Goal: Task Accomplishment & Management: Manage account settings

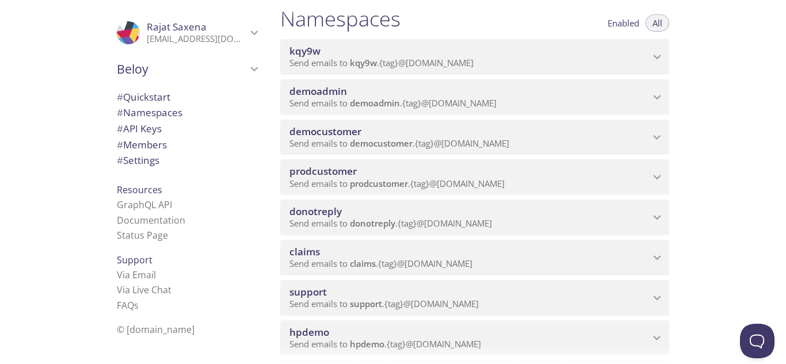
scroll to position [173, 0]
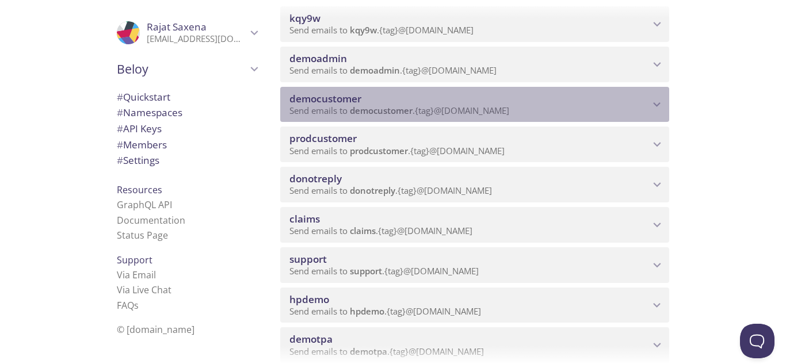
click at [561, 112] on p "Send emails to democustomer . {tag} @[DOMAIN_NAME]" at bounding box center [470, 111] width 360 height 12
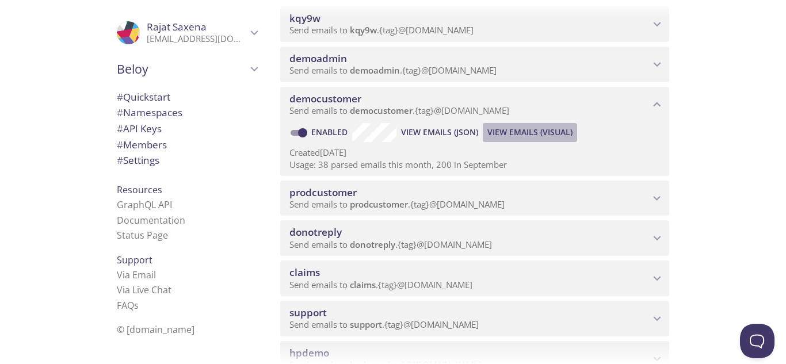
click at [524, 128] on span "View Emails (Visual)" at bounding box center [530, 132] width 85 height 14
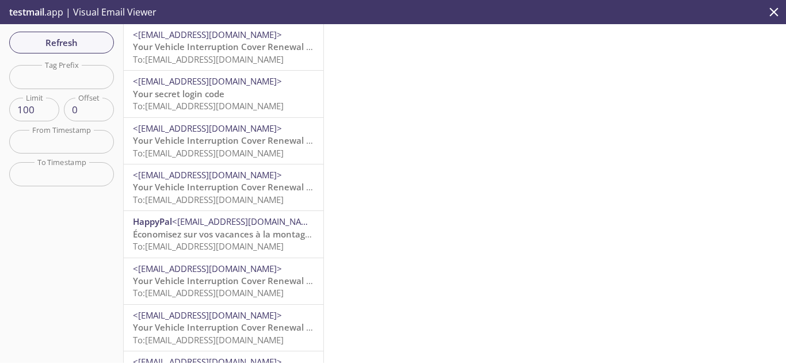
click at [222, 194] on span "To: [EMAIL_ADDRESS][DOMAIN_NAME]" at bounding box center [208, 200] width 151 height 12
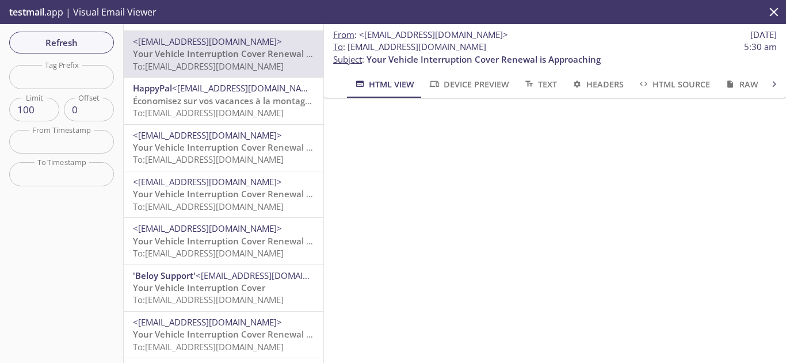
scroll to position [173, 0]
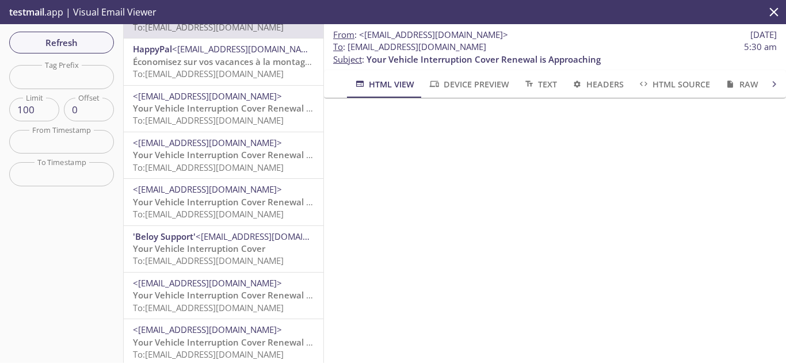
click at [213, 165] on span "To: [EMAIL_ADDRESS][DOMAIN_NAME]" at bounding box center [208, 168] width 151 height 12
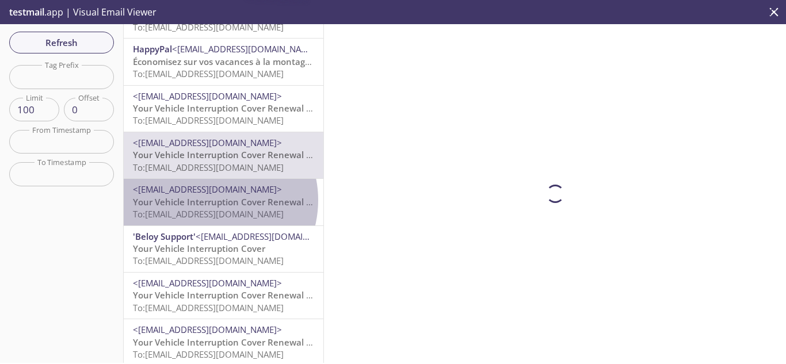
click at [208, 200] on span "Your Vehicle Interruption Cover Renewal is Approaching" at bounding box center [250, 202] width 234 height 12
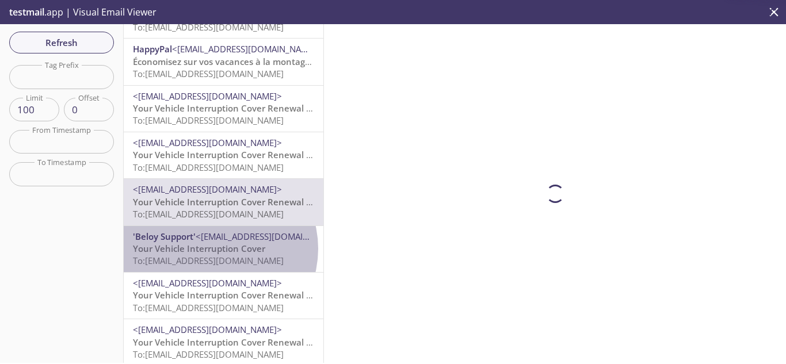
click at [214, 249] on span "Your Vehicle Interruption Cover" at bounding box center [199, 249] width 132 height 12
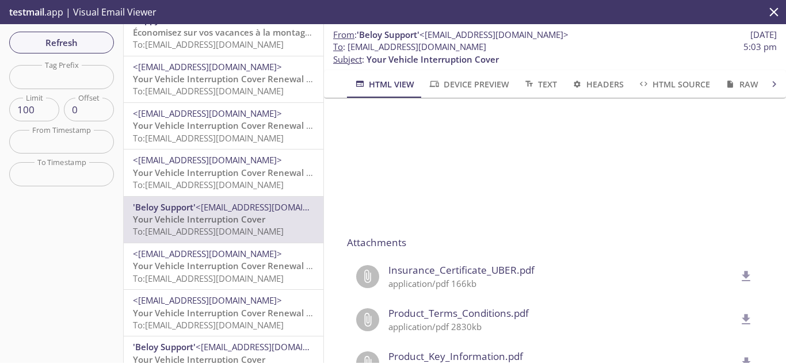
scroll to position [230, 0]
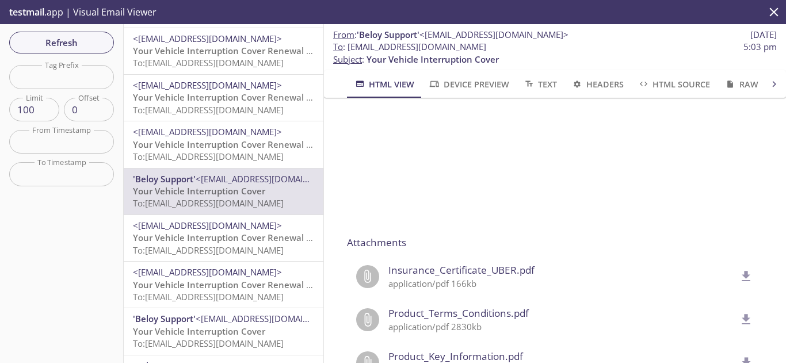
click at [216, 251] on span "To: [EMAIL_ADDRESS][DOMAIN_NAME]" at bounding box center [208, 251] width 151 height 12
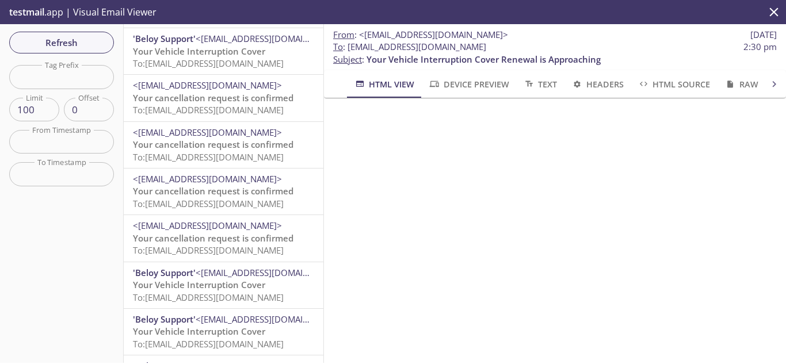
scroll to position [633, 0]
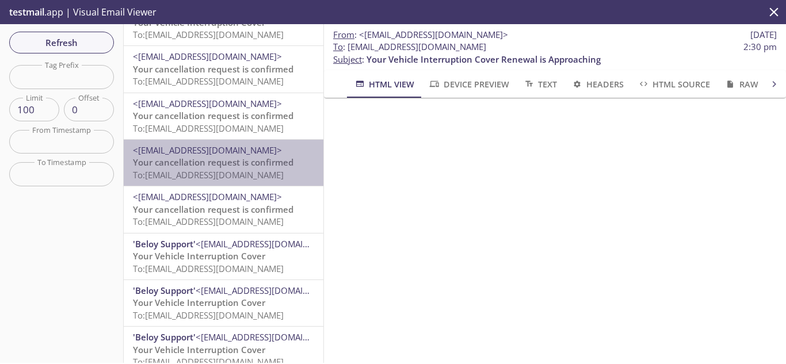
click at [230, 163] on span "Your cancellation request is confirmed" at bounding box center [213, 163] width 161 height 12
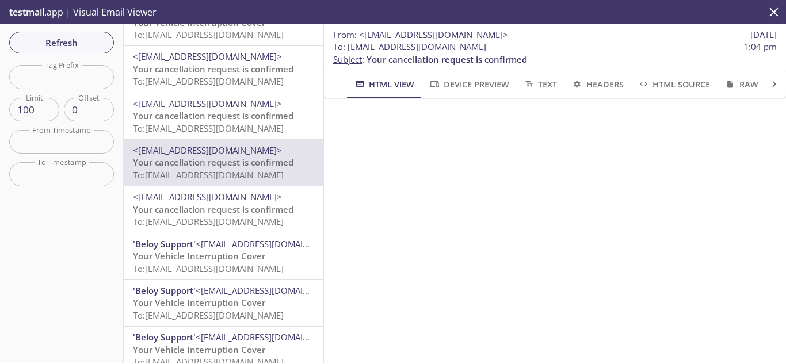
scroll to position [576, 0]
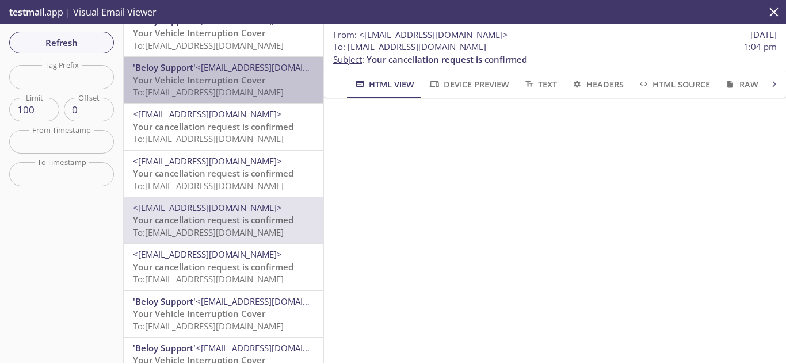
click at [254, 79] on span "Your Vehicle Interruption Cover" at bounding box center [199, 80] width 132 height 12
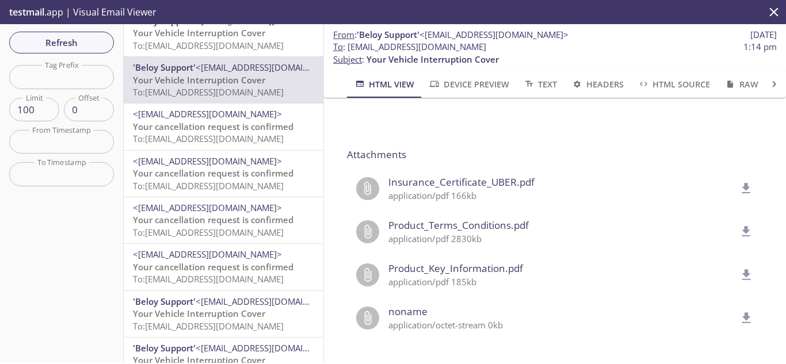
scroll to position [964, 0]
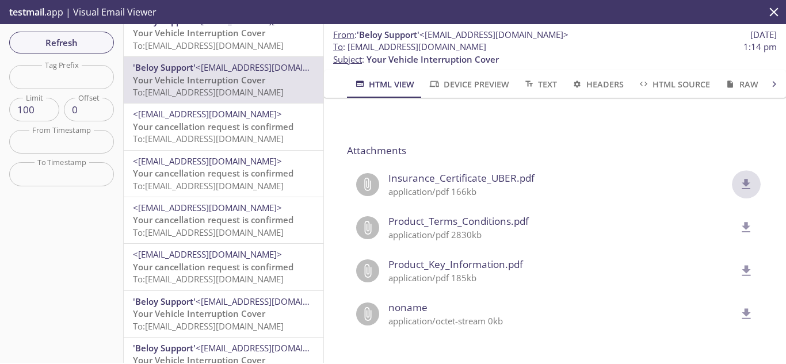
click at [739, 177] on icon "delete" at bounding box center [746, 184] width 15 height 15
